Goal: Information Seeking & Learning: Learn about a topic

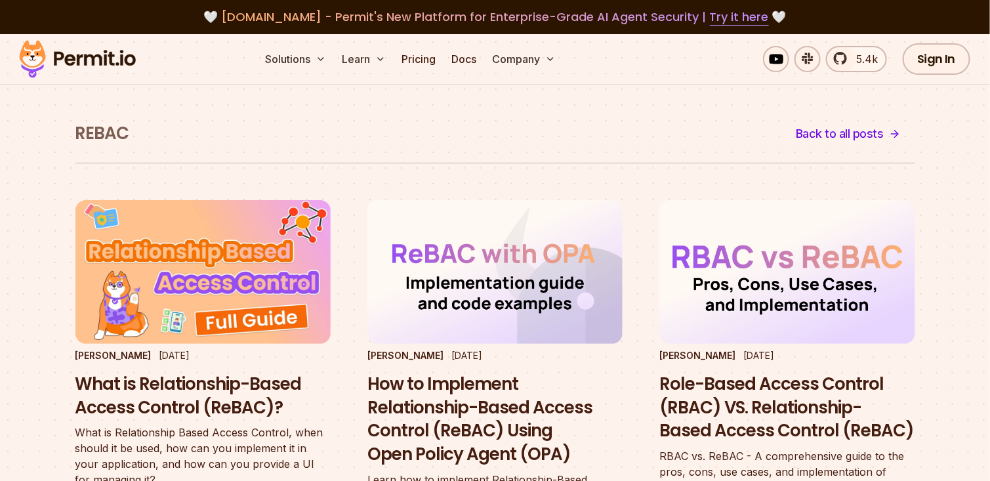
click at [618, 121] on div "ReBAC Back to all posts" at bounding box center [495, 140] width 840 height 45
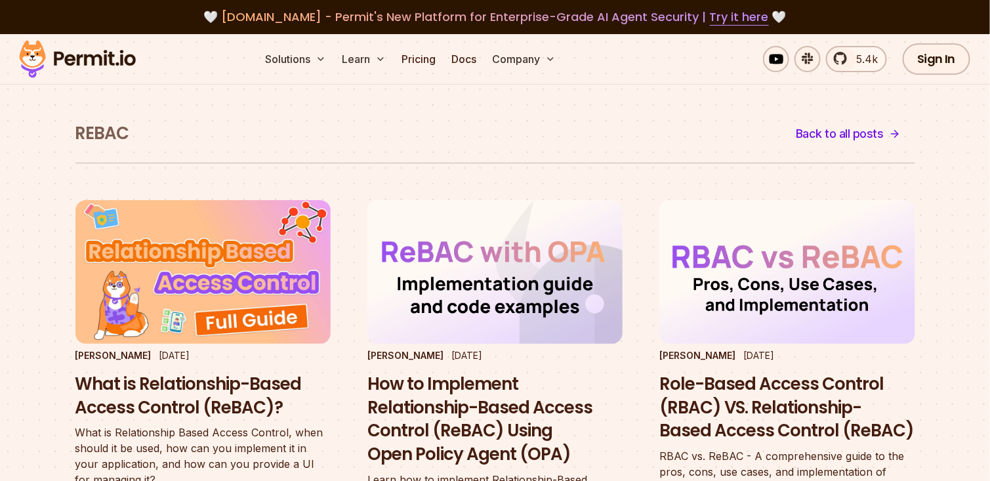
click at [428, 417] on h3 "How to Implement Relationship-Based Access Control (ReBAC) Using Open Policy Ag…" at bounding box center [495, 420] width 255 height 94
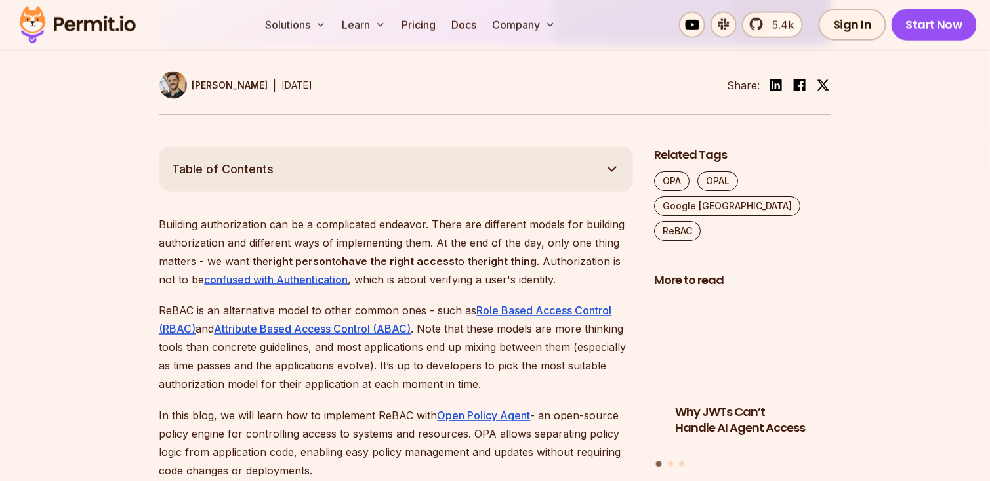
scroll to position [722, 0]
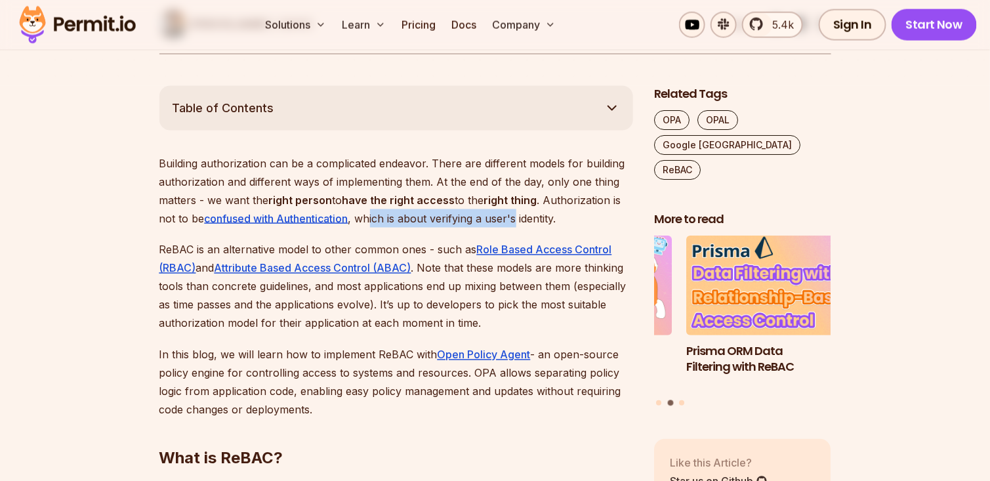
drag, startPoint x: 373, startPoint y: 220, endPoint x: 519, endPoint y: 216, distance: 145.7
click at [519, 216] on p "Building authorization can be a complicated endeavor. There are different model…" at bounding box center [396, 191] width 474 height 74
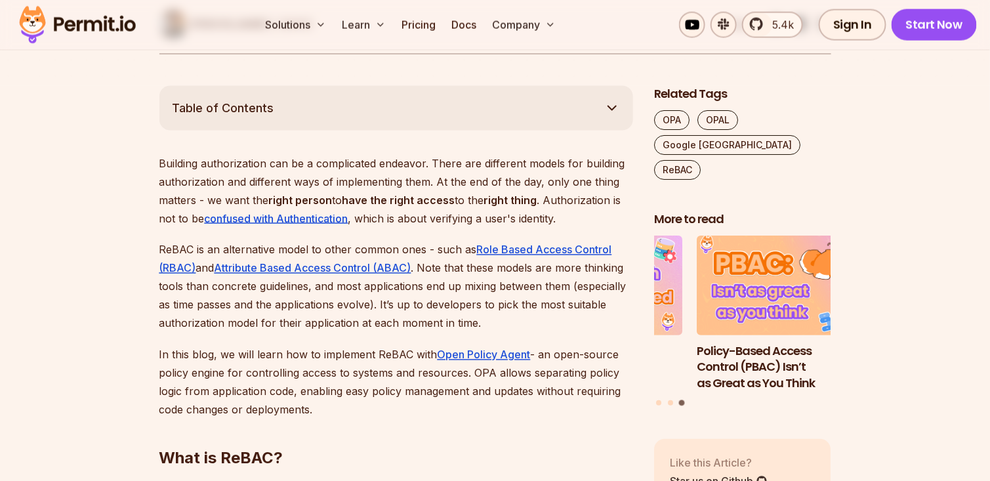
click at [194, 253] on p "ReBAC is an alternative model to other common ones - such as Role Based Access …" at bounding box center [396, 287] width 474 height 92
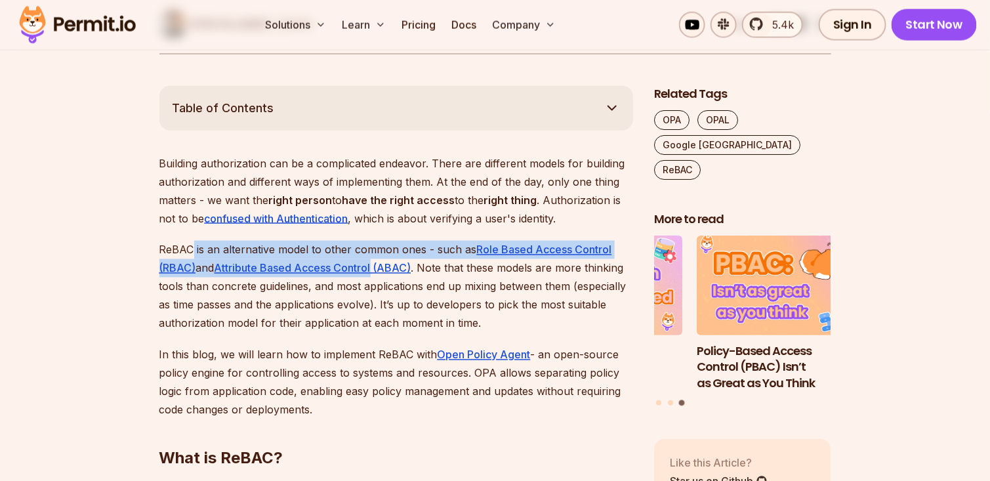
drag, startPoint x: 194, startPoint y: 253, endPoint x: 417, endPoint y: 265, distance: 222.8
click at [415, 266] on p "ReBAC is an alternative model to other common ones - such as Role Based Access …" at bounding box center [396, 287] width 474 height 92
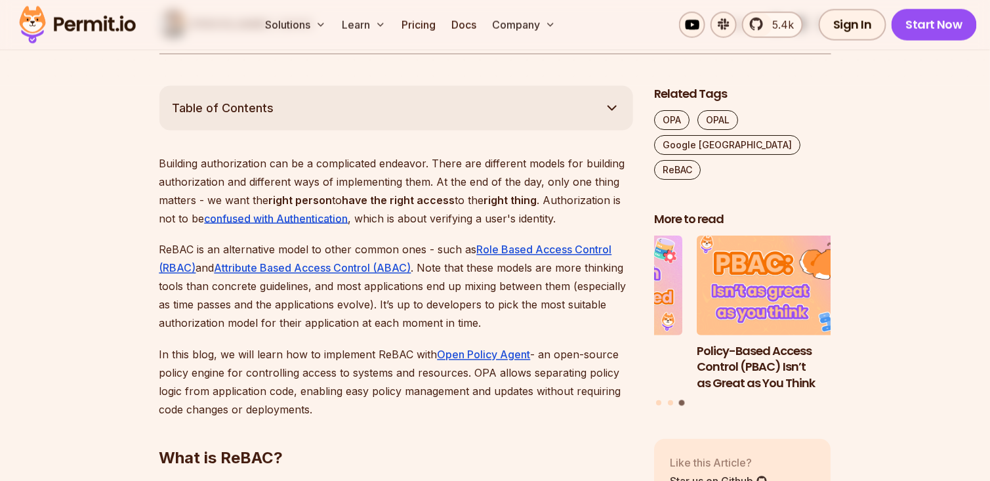
click at [431, 282] on p "ReBAC is an alternative model to other common ones - such as Role Based Access …" at bounding box center [396, 287] width 474 height 92
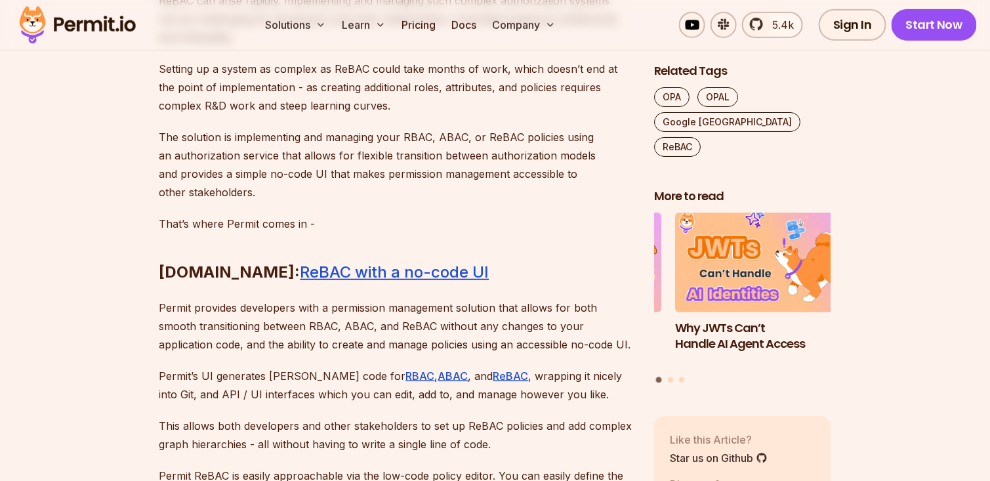
scroll to position [7941, 0]
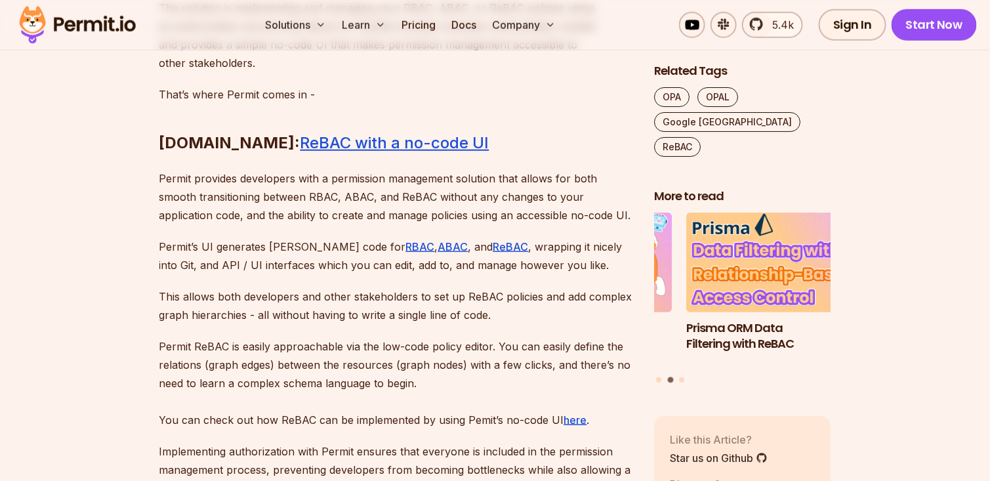
click at [202, 224] on p "Permit provides developers with a permission management solution that allows fo…" at bounding box center [396, 196] width 474 height 55
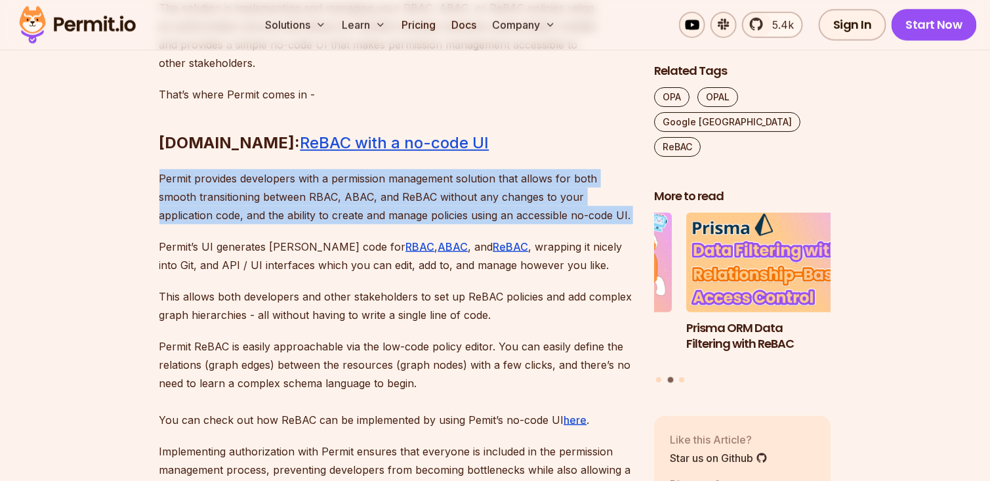
click at [174, 274] on p "Permit’s UI generates [PERSON_NAME] code for RBAC , ABAC , and ReBAC , wrapping…" at bounding box center [396, 256] width 474 height 37
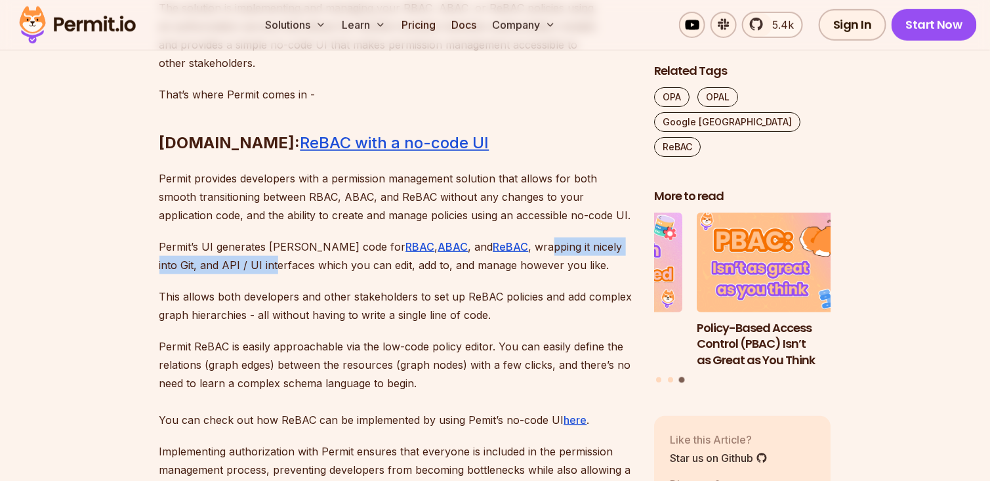
drag, startPoint x: 491, startPoint y: 343, endPoint x: 209, endPoint y: 360, distance: 282.1
click at [209, 274] on p "Permit’s UI generates [PERSON_NAME] code for RBAC , ABAC , and ReBAC , wrapping…" at bounding box center [396, 256] width 474 height 37
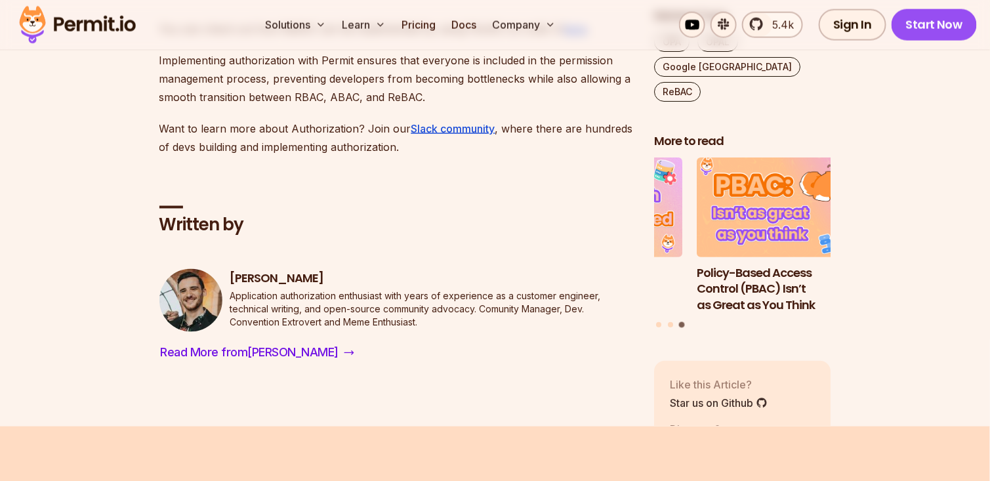
scroll to position [8072, 0]
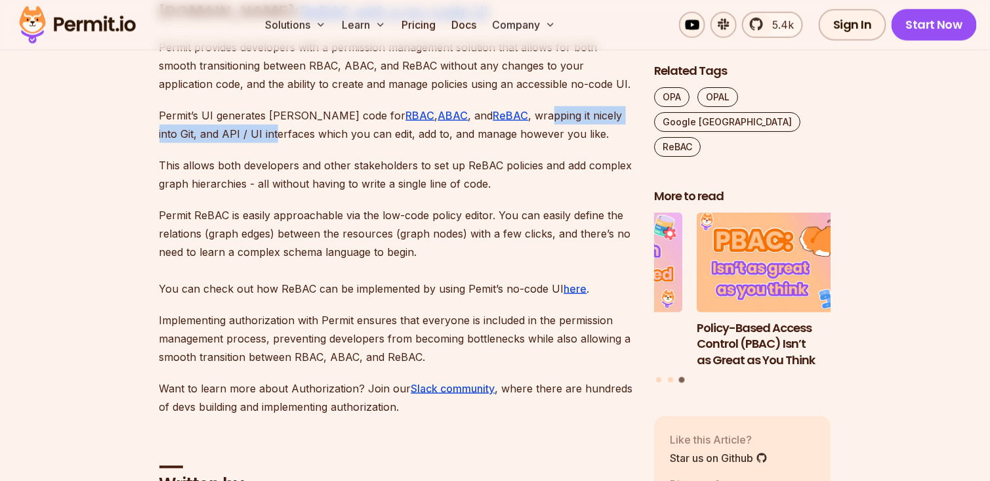
click at [345, 21] on link "ReBAC with a no-code UI" at bounding box center [395, 11] width 189 height 19
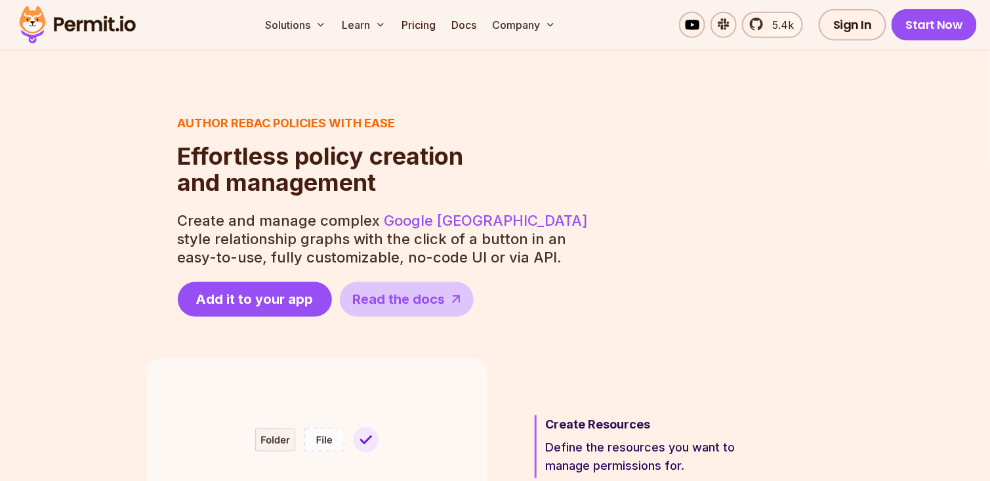
scroll to position [328, 0]
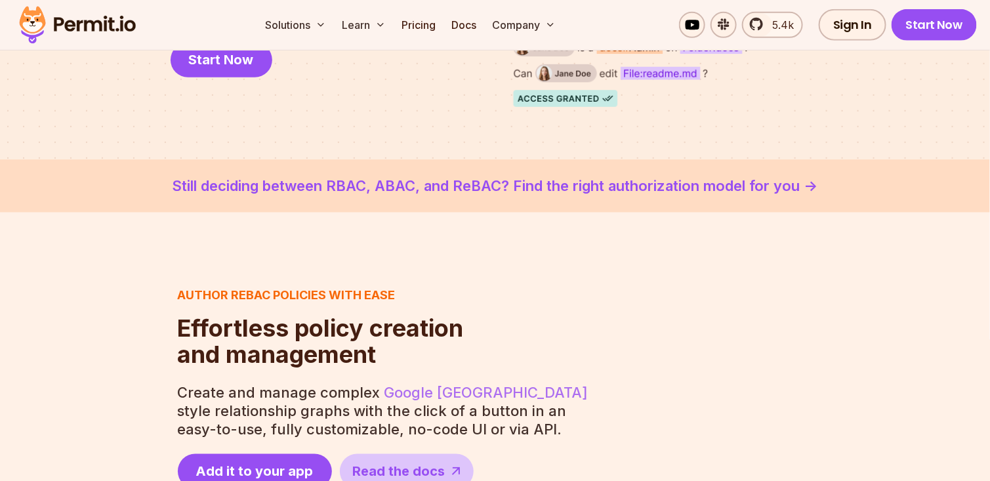
click at [449, 395] on link "Google [GEOGRAPHIC_DATA]" at bounding box center [487, 392] width 204 height 17
